Goal: Task Accomplishment & Management: Use online tool/utility

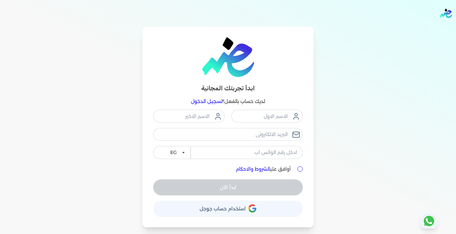
click at [209, 103] on link "تسجيل الدخول" at bounding box center [206, 101] width 31 height 6
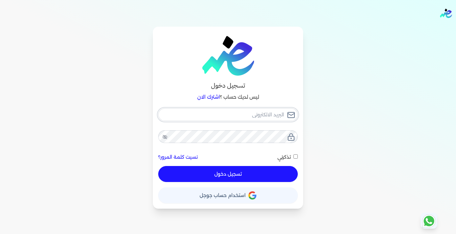
type input "[EMAIL_ADDRESS][DOMAIN_NAME]"
click at [250, 176] on button "تسجيل دخول" at bounding box center [227, 174] width 139 height 16
checkbox input "false"
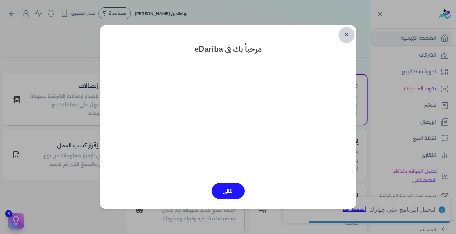
click at [346, 35] on link "✕" at bounding box center [346, 35] width 16 height 16
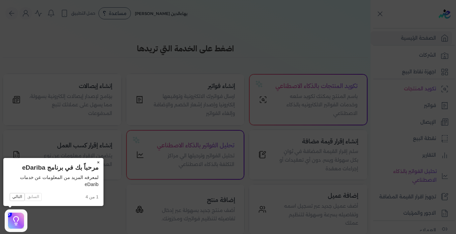
click at [98, 162] on button "×" at bounding box center [98, 162] width 11 height 9
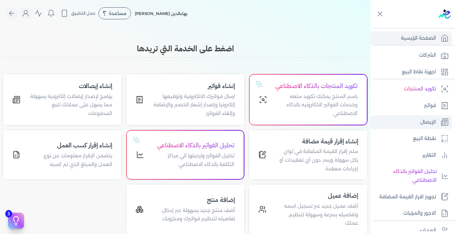
click at [407, 118] on link "الإيصال" at bounding box center [410, 122] width 81 height 14
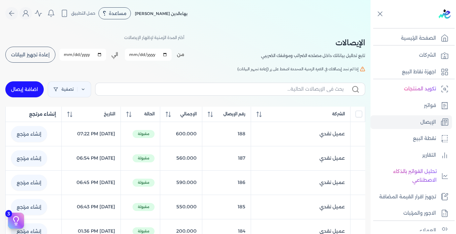
click at [38, 92] on link "اضافة إيصال" at bounding box center [24, 89] width 38 height 16
select select "EGP"
select select "EGS"
select select "B"
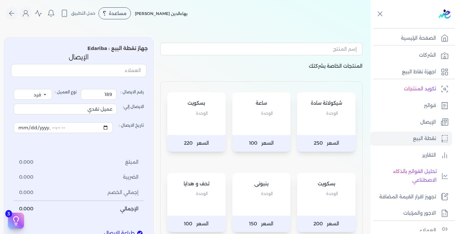
click at [216, 125] on div "بسكويت الوحدة" at bounding box center [196, 113] width 58 height 43
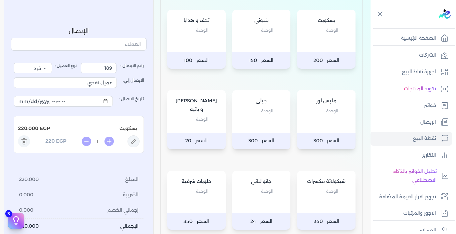
scroll to position [167, 0]
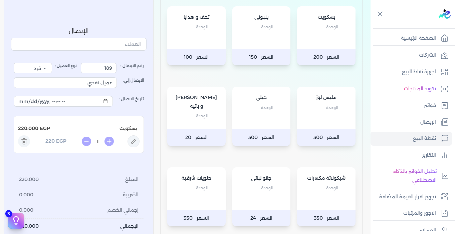
click at [309, 123] on div "ملبس لوز الوحدة" at bounding box center [326, 108] width 58 height 43
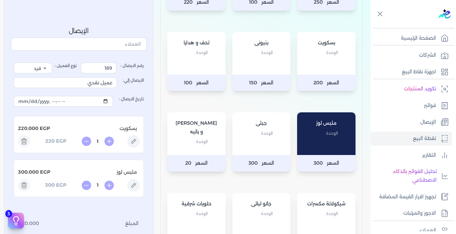
scroll to position [67, 0]
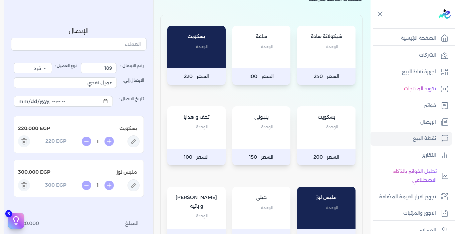
click at [24, 141] on icon at bounding box center [24, 142] width 4 height 4
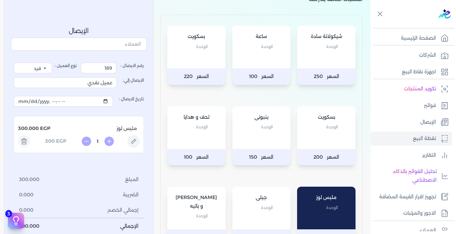
click at [313, 60] on div "شيكولاتة سادة الوحدة" at bounding box center [326, 47] width 58 height 43
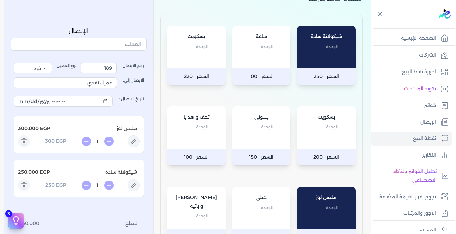
scroll to position [234, 0]
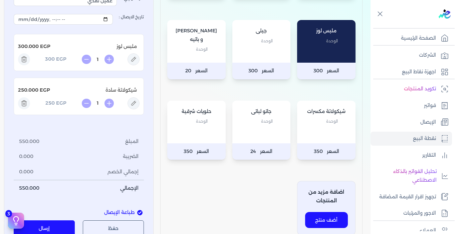
click at [57, 222] on button "إرسال" at bounding box center [44, 229] width 61 height 16
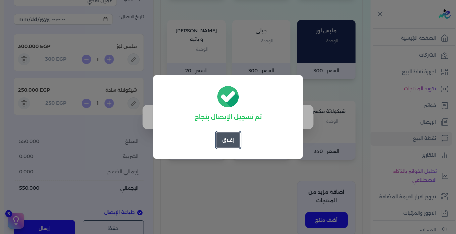
click at [228, 140] on button "إغلاق" at bounding box center [228, 140] width 24 height 16
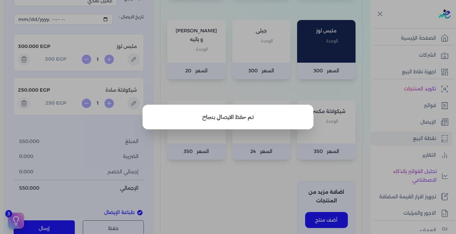
click at [254, 174] on button "close" at bounding box center [228, 117] width 456 height 234
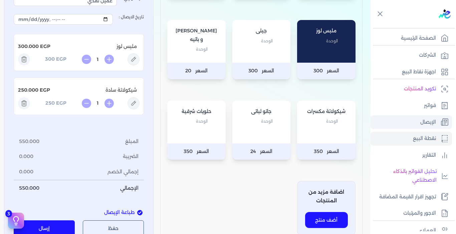
click at [422, 124] on p "الإيصال" at bounding box center [428, 122] width 16 height 9
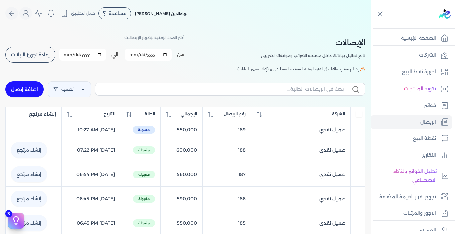
click at [49, 53] on span "إعادة تجهيز البيانات" at bounding box center [30, 54] width 39 height 5
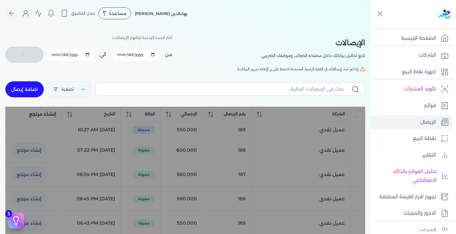
checkbox input "false"
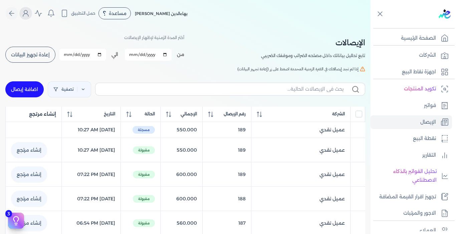
click at [28, 17] on icon "Global" at bounding box center [26, 13] width 8 height 8
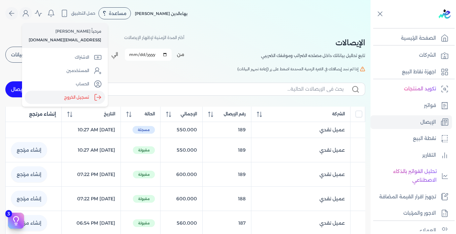
click at [77, 95] on label "تسجيل الخروج" at bounding box center [65, 97] width 80 height 13
click at [370, 27] on input "Close" at bounding box center [370, 27] width 0 height 0
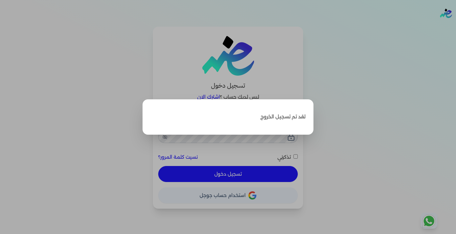
type input "[EMAIL_ADDRESS][DOMAIN_NAME]"
checkbox input "false"
